Goal: Book appointment/travel/reservation

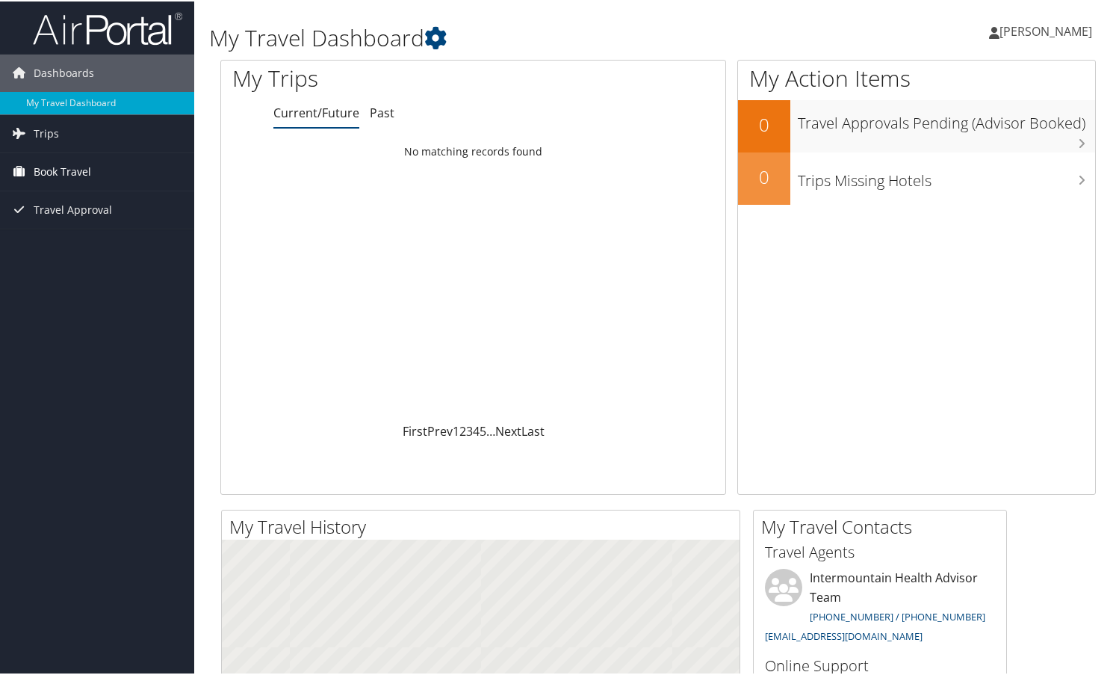
click at [80, 162] on span "Book Travel" at bounding box center [63, 170] width 58 height 37
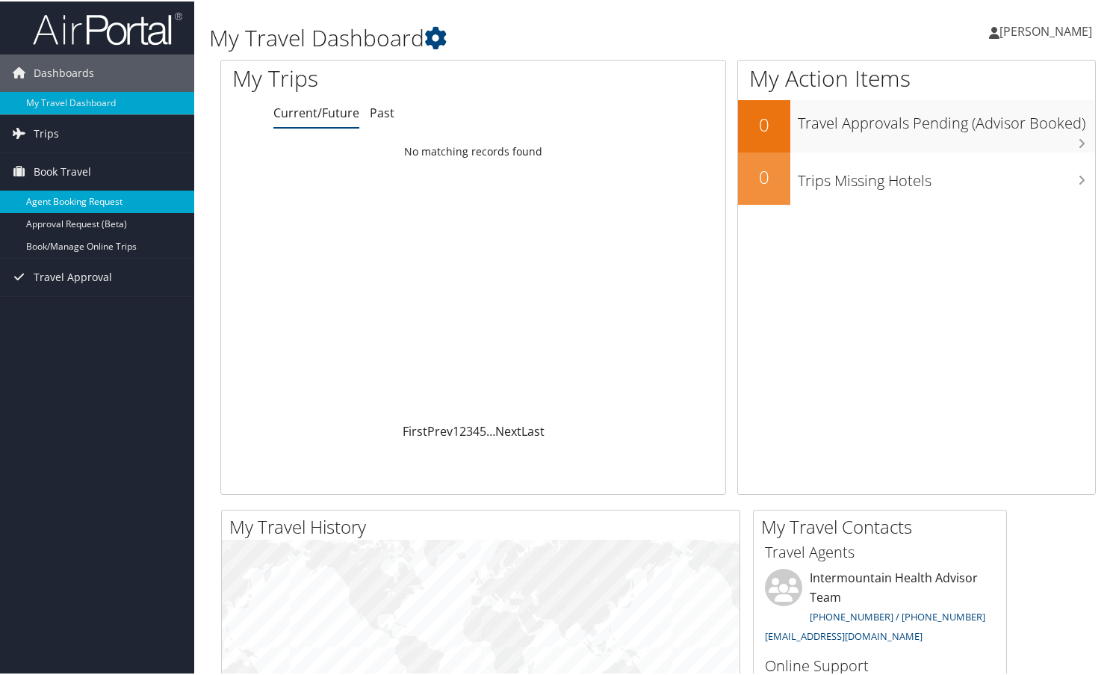
click at [81, 195] on link "Agent Booking Request" at bounding box center [97, 200] width 194 height 22
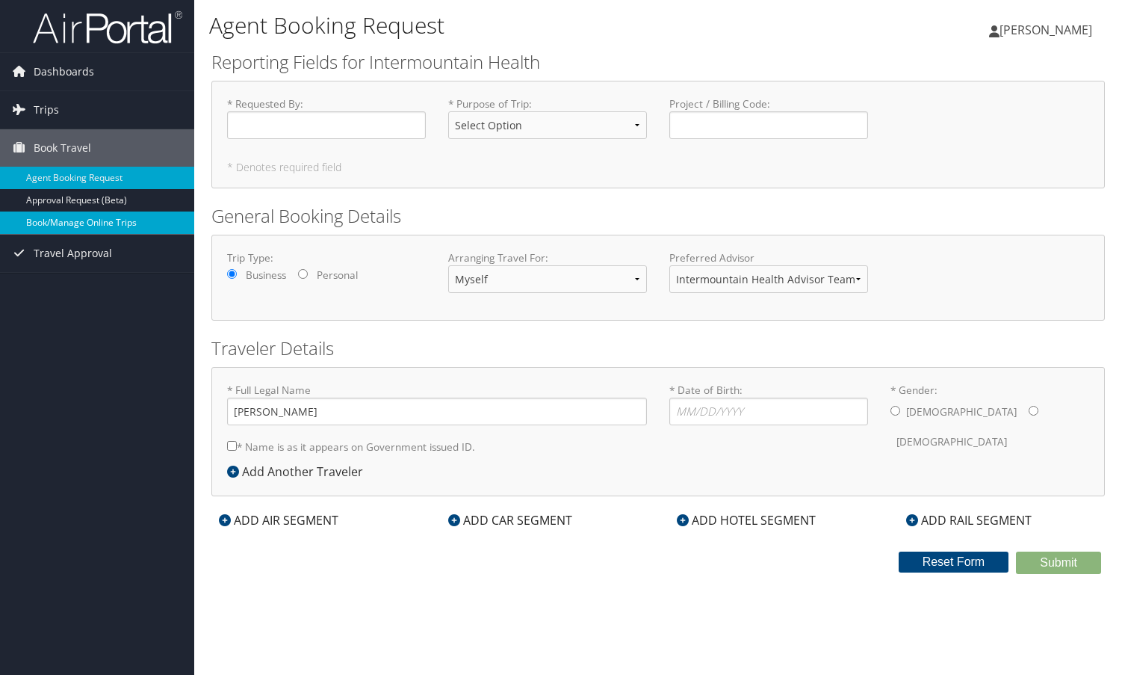
click at [88, 226] on link "Book/Manage Online Trips" at bounding box center [97, 222] width 194 height 22
